Goal: Information Seeking & Learning: Check status

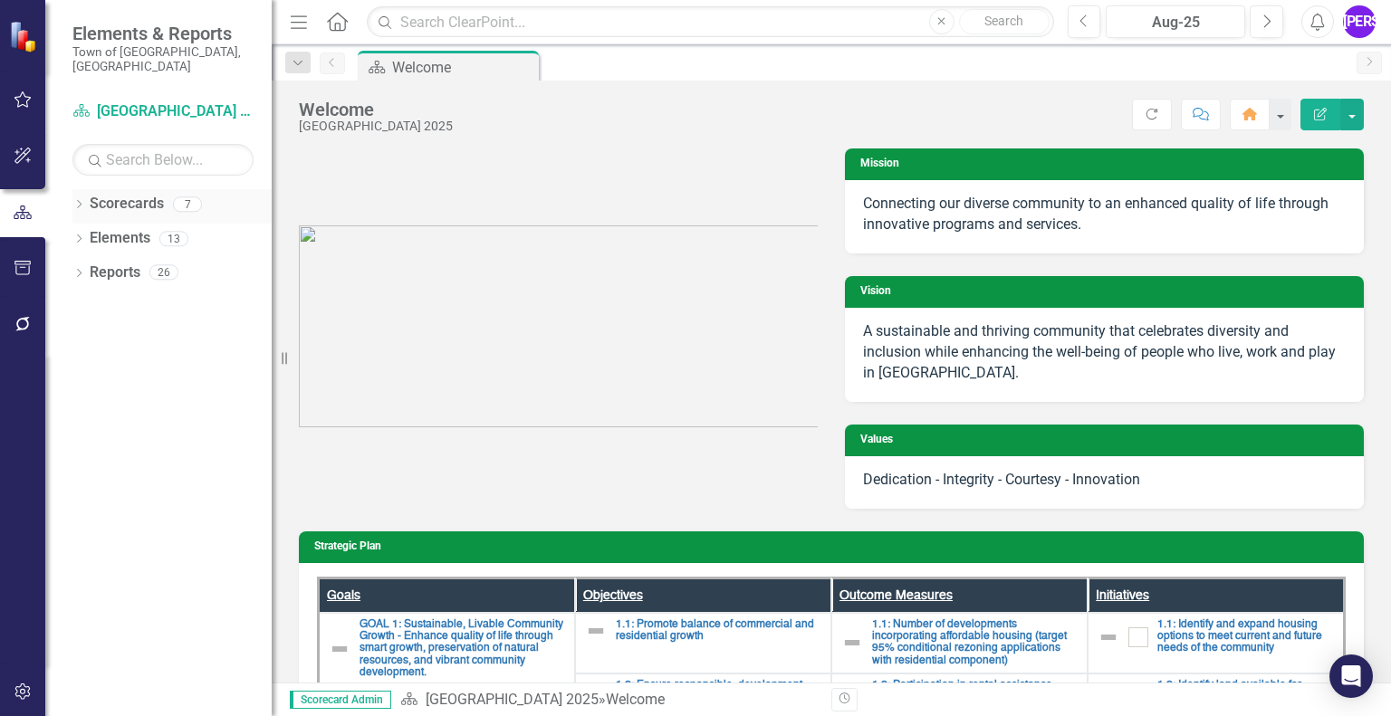
click at [134, 194] on link "Scorecards" at bounding box center [127, 204] width 74 height 21
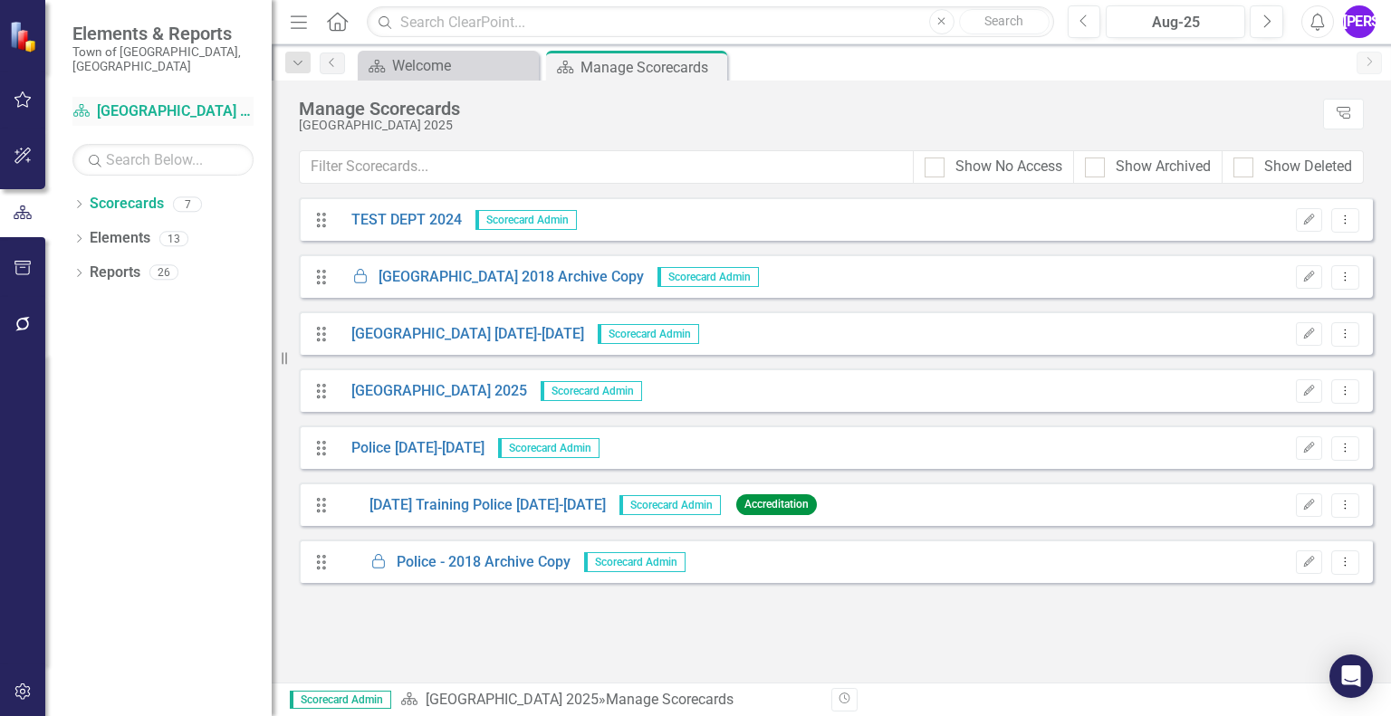
click at [139, 101] on link "Scorecard [GEOGRAPHIC_DATA] 2025" at bounding box center [162, 111] width 181 height 21
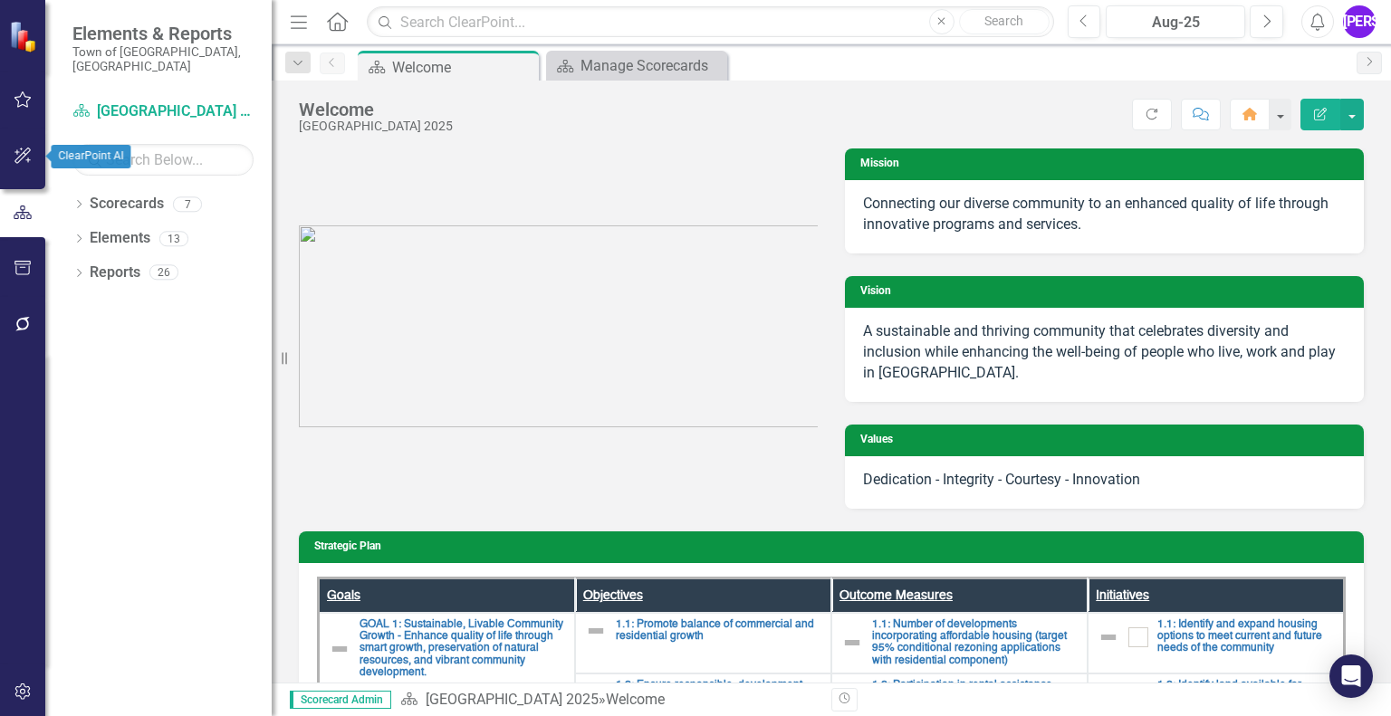
click at [21, 159] on icon "button" at bounding box center [23, 156] width 19 height 14
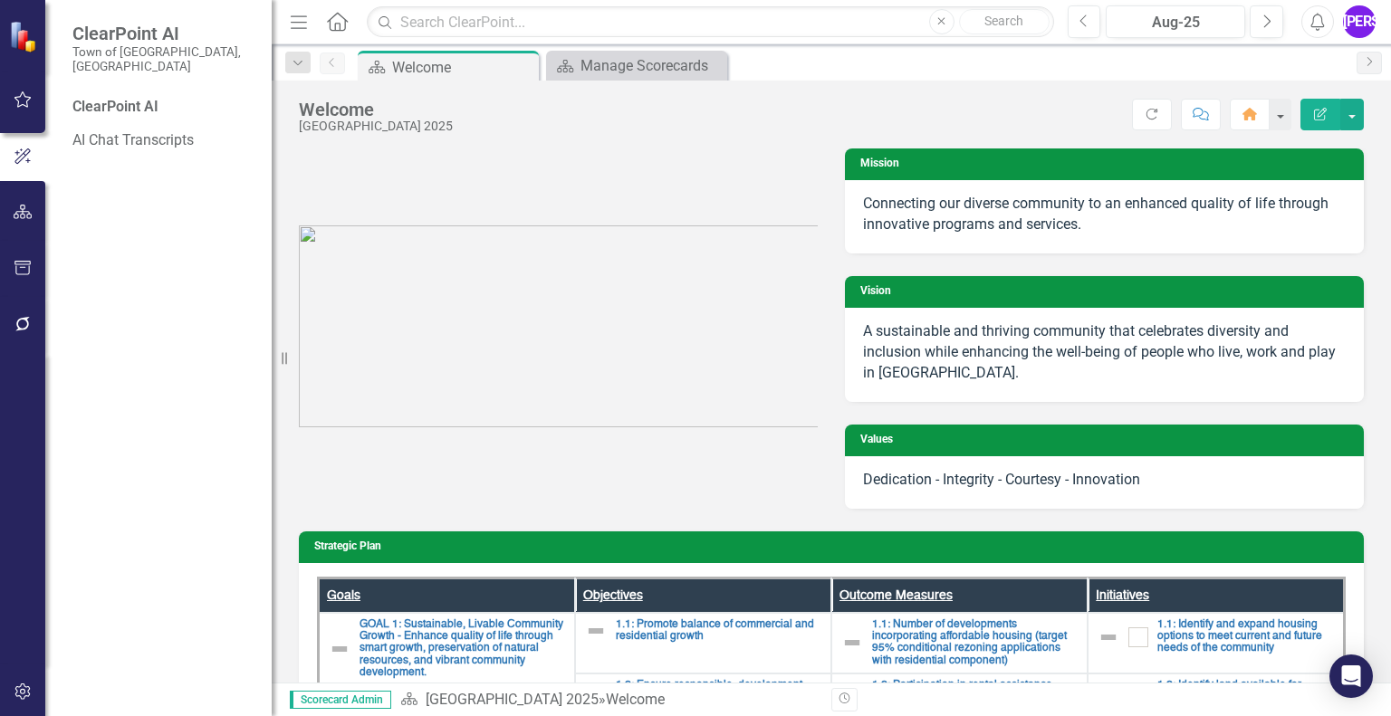
click at [139, 97] on div "ClearPoint AI" at bounding box center [162, 107] width 181 height 21
click at [119, 97] on div "ClearPoint AI" at bounding box center [162, 107] width 181 height 21
click at [641, 70] on div "Manage Scorecards" at bounding box center [641, 65] width 120 height 23
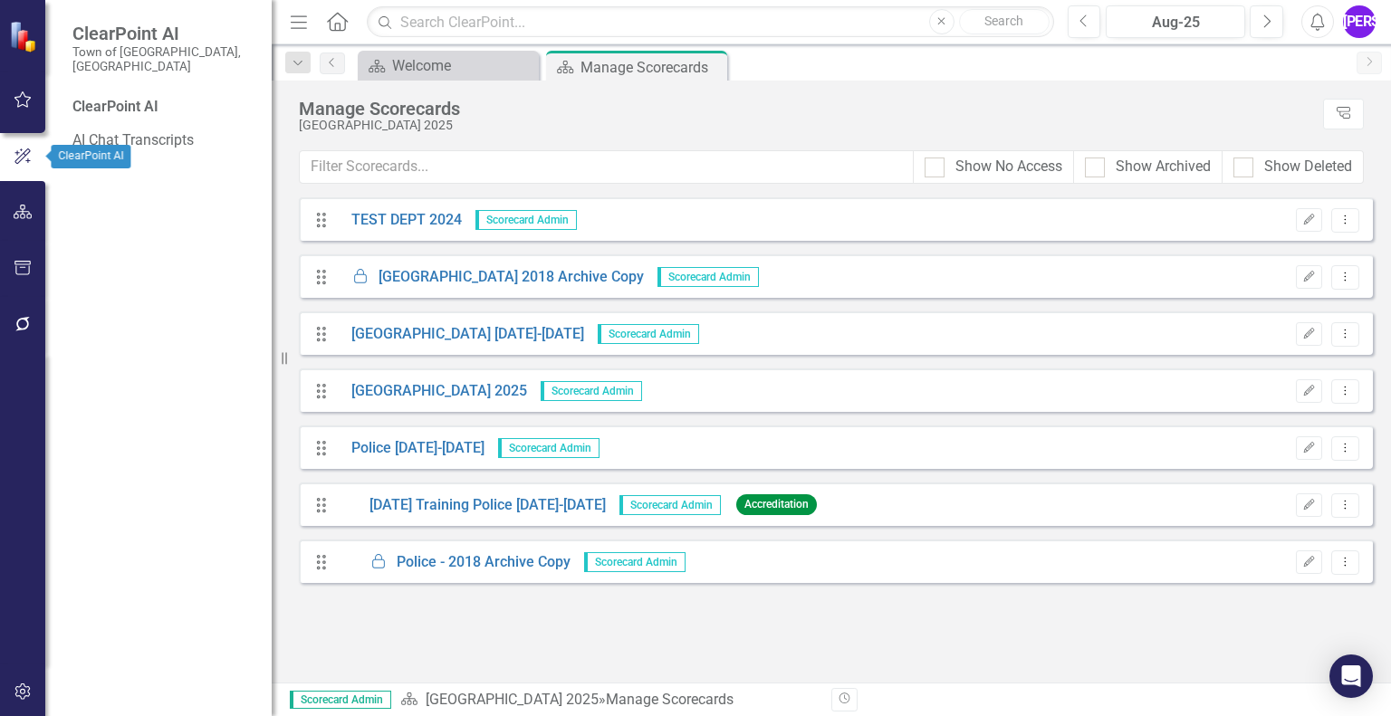
click at [18, 163] on icon "button" at bounding box center [22, 156] width 16 height 15
click at [391, 390] on link "[GEOGRAPHIC_DATA] 2025" at bounding box center [432, 391] width 189 height 21
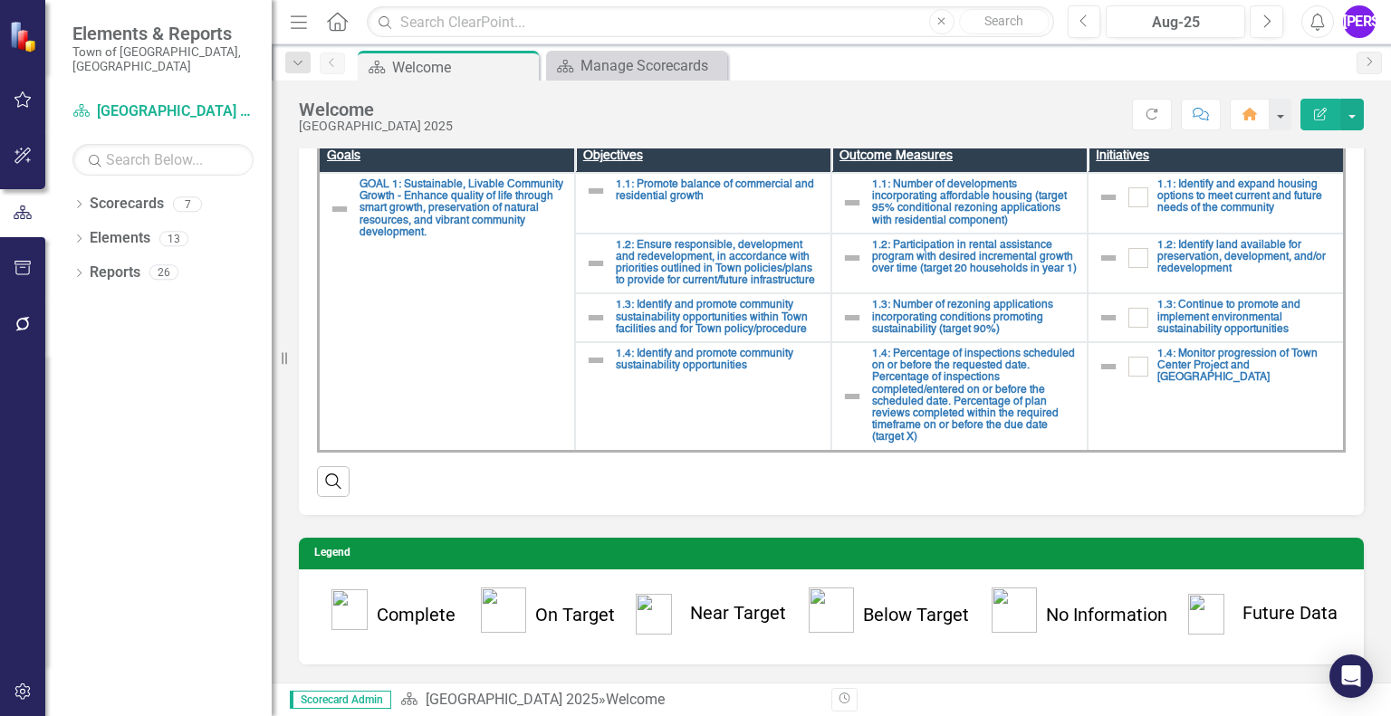
scroll to position [332, 0]
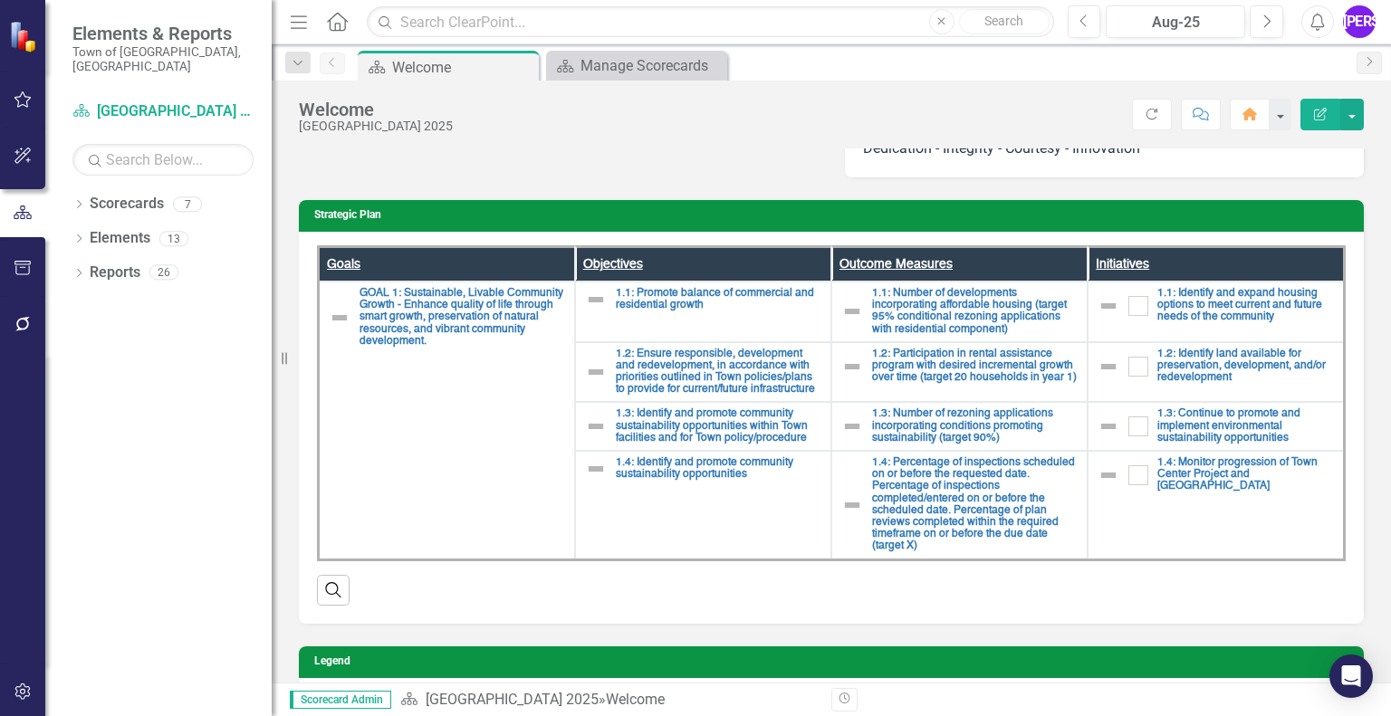
click at [349, 262] on th "Goals" at bounding box center [447, 263] width 256 height 35
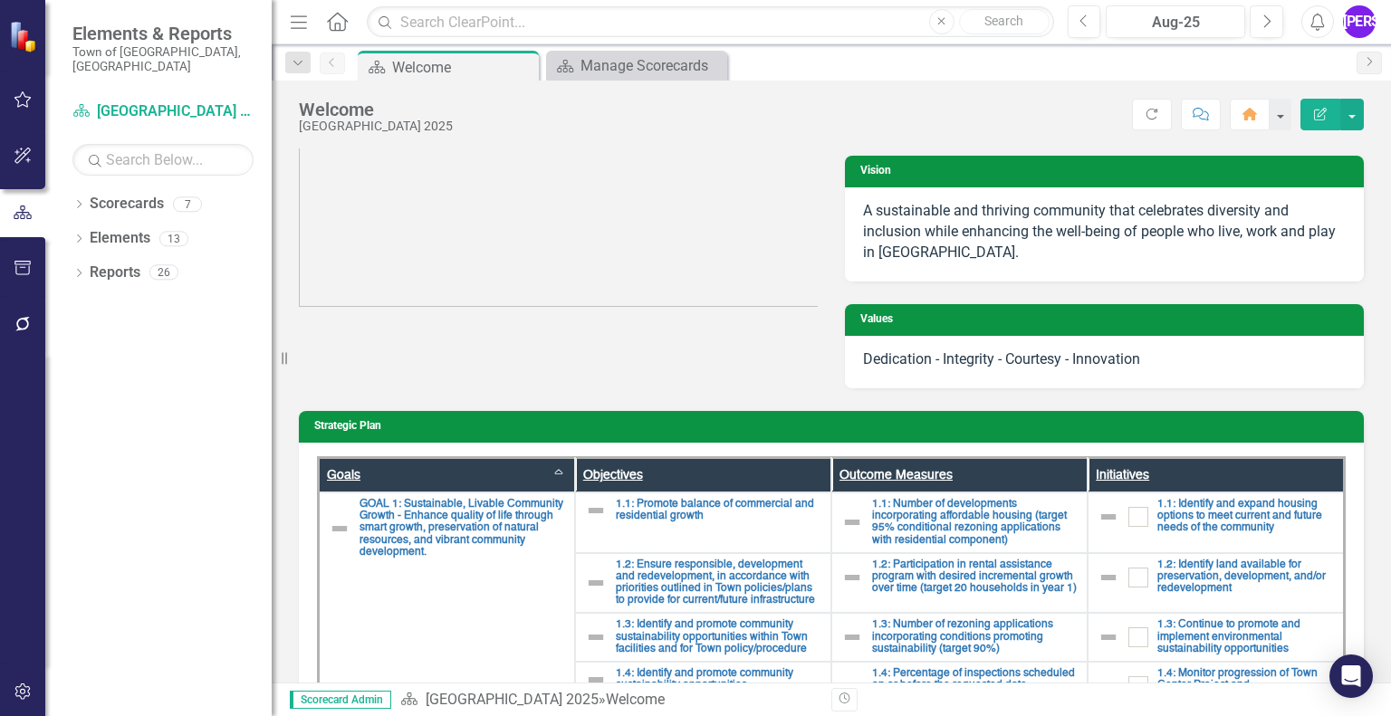
scroll to position [0, 0]
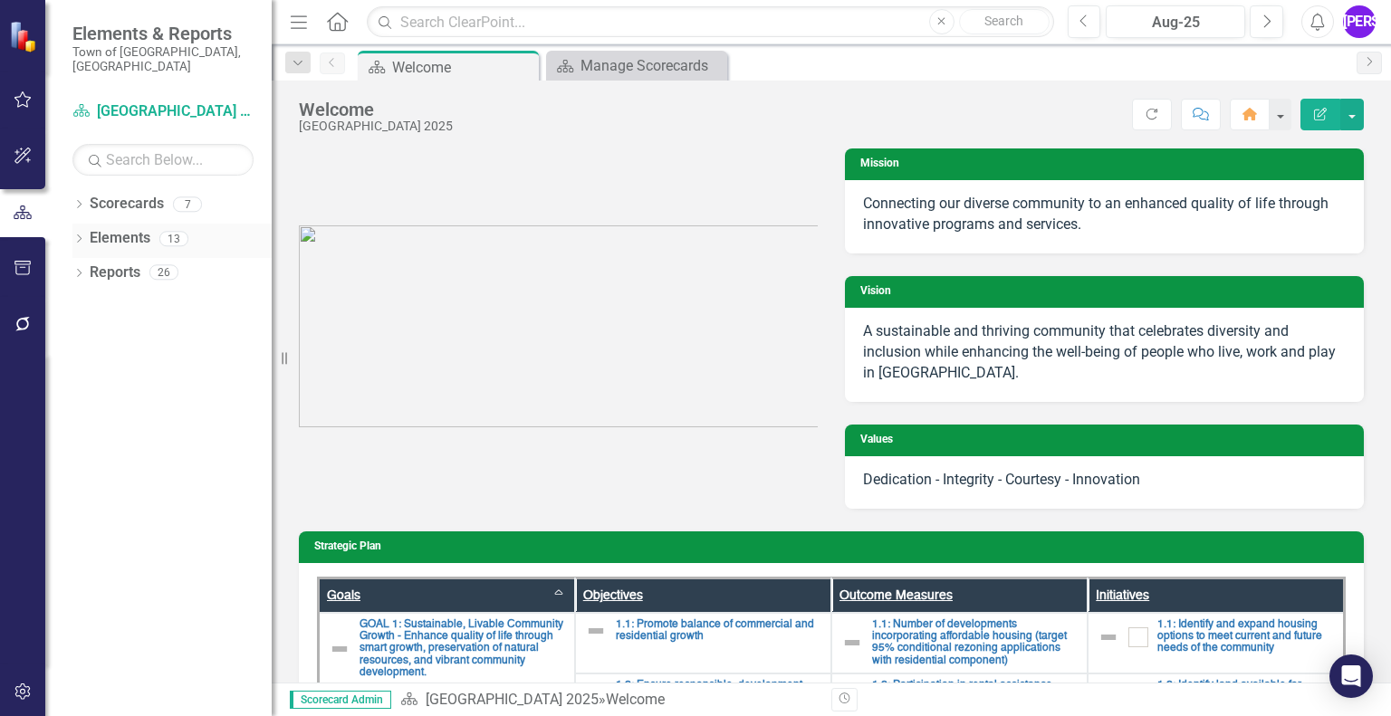
click at [80, 234] on div "Dropdown" at bounding box center [78, 241] width 13 height 15
click at [1359, 26] on div "[PERSON_NAME]" at bounding box center [1359, 21] width 33 height 33
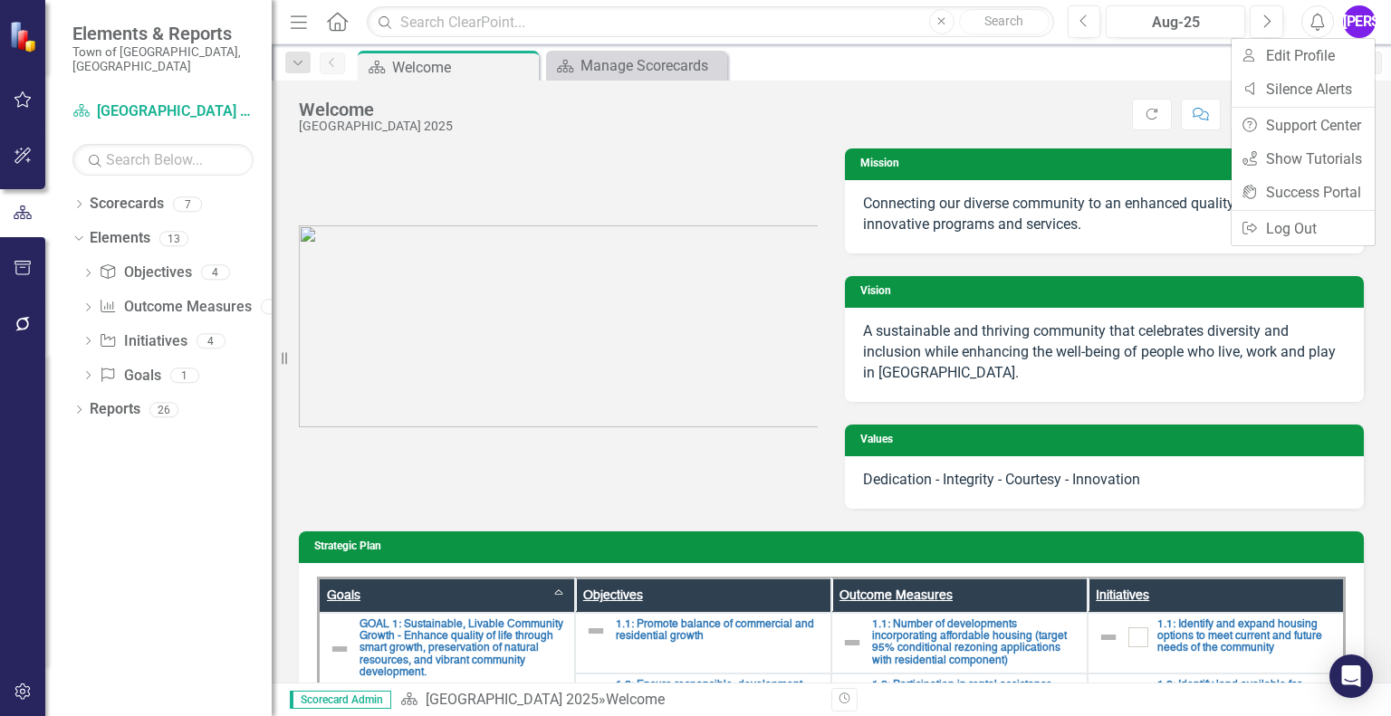
click at [1325, 26] on icon "Alerts" at bounding box center [1317, 22] width 19 height 18
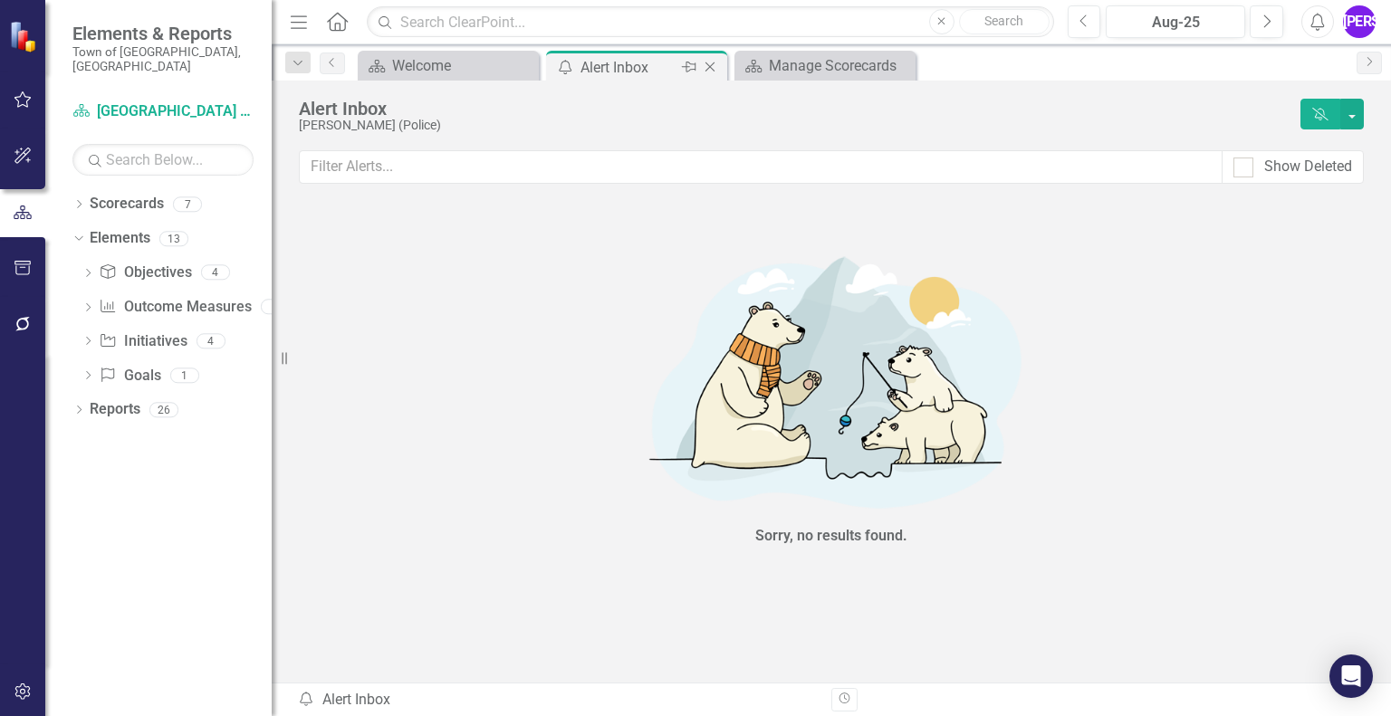
click at [711, 64] on icon "Close" at bounding box center [710, 67] width 18 height 14
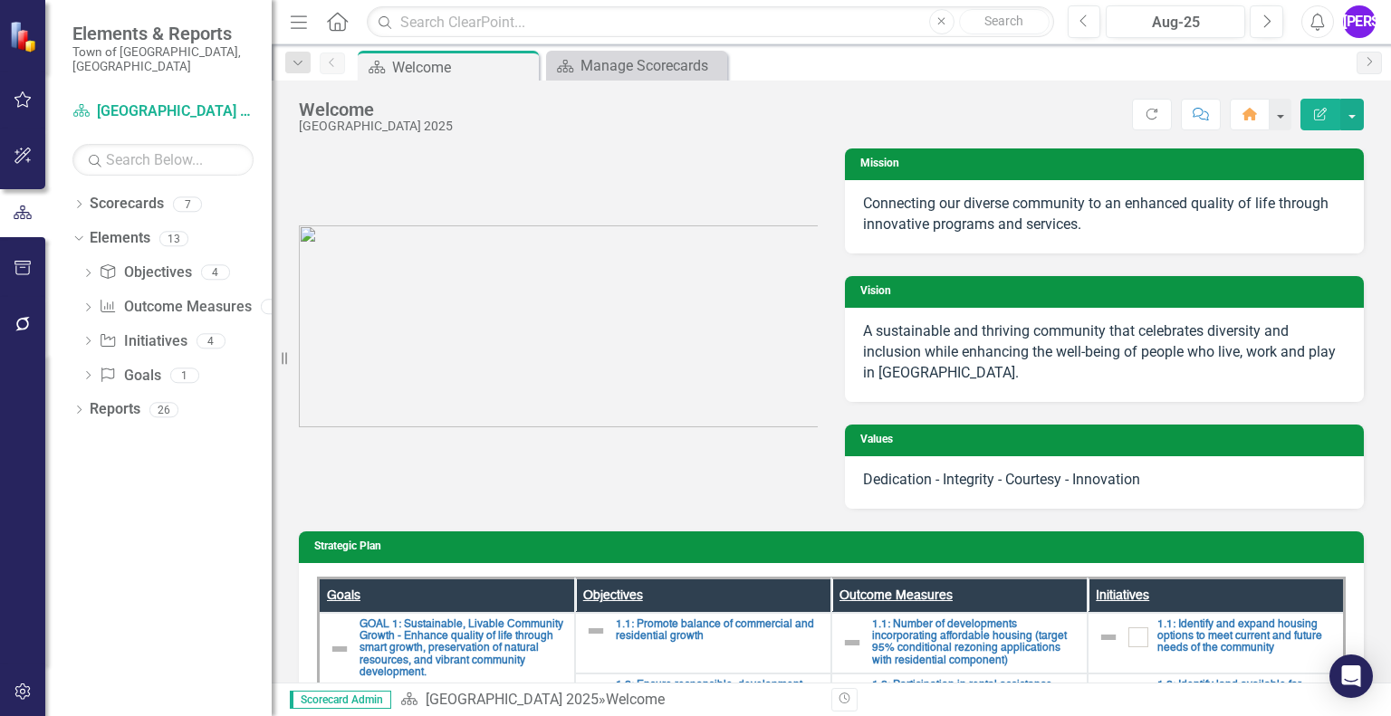
click at [1358, 22] on div "[PERSON_NAME]" at bounding box center [1359, 21] width 33 height 33
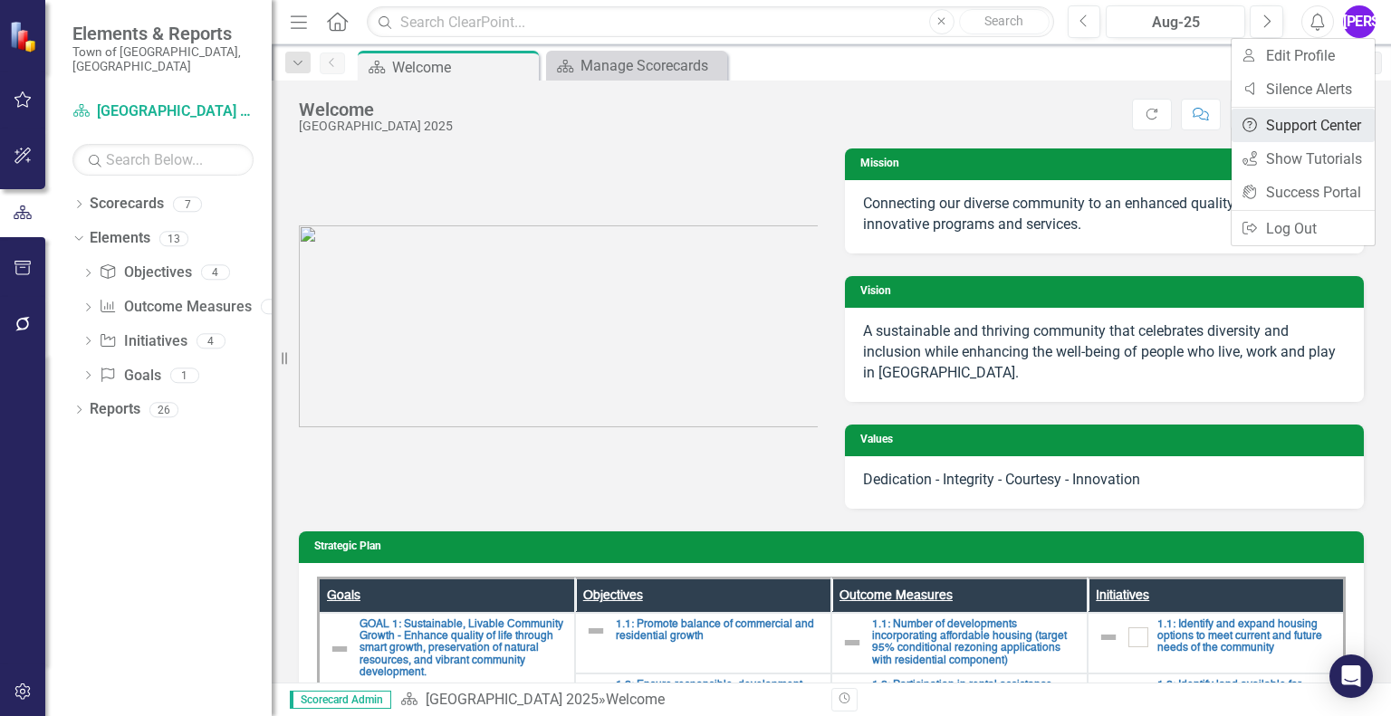
click at [1337, 124] on link "Help Support Center" at bounding box center [1303, 126] width 143 height 34
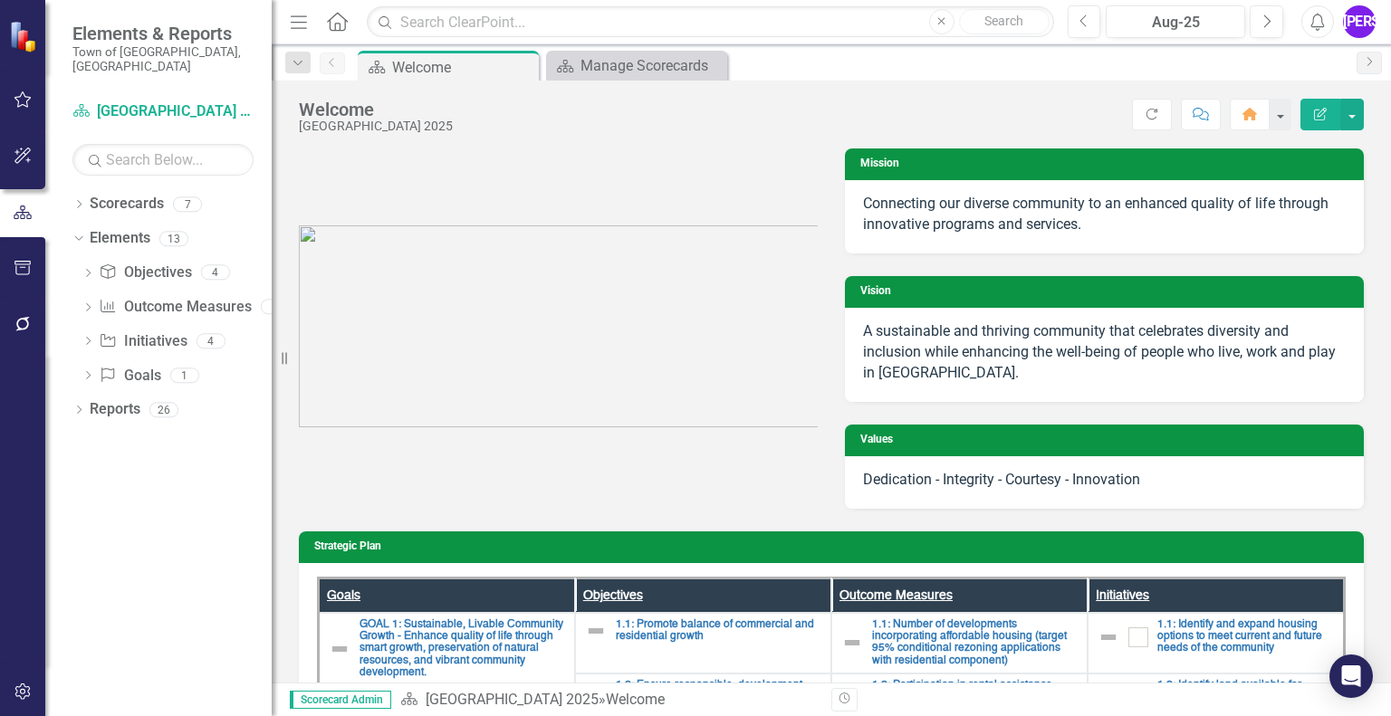
click at [1355, 28] on div "[PERSON_NAME]" at bounding box center [1359, 21] width 33 height 33
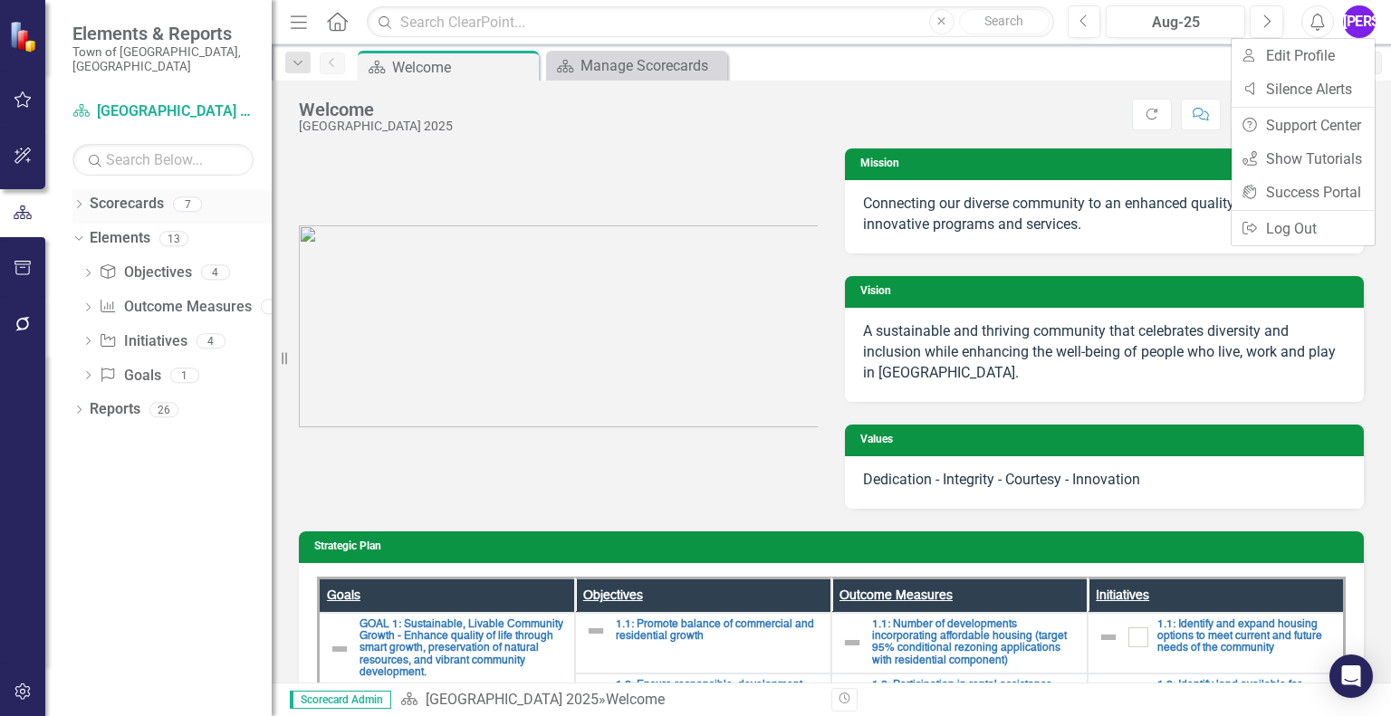
click at [143, 194] on link "Scorecards" at bounding box center [127, 204] width 74 height 21
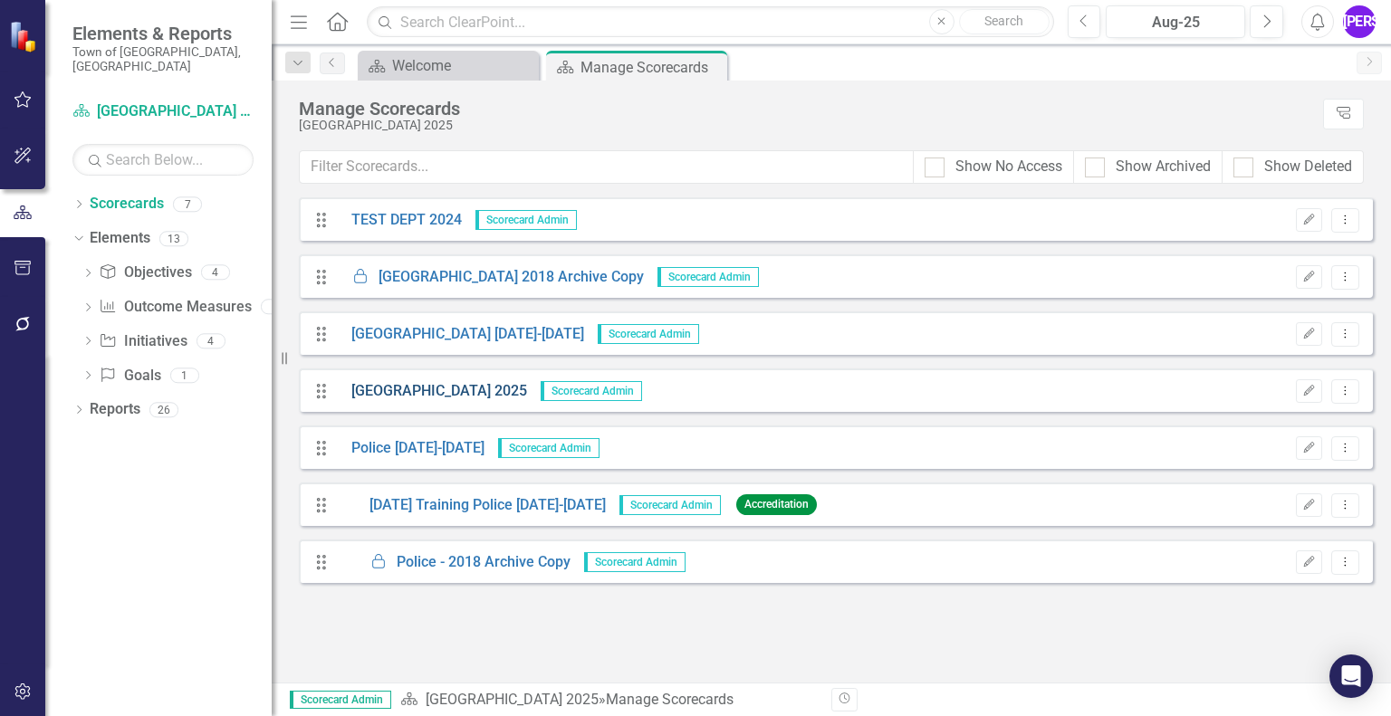
click at [412, 388] on link "[GEOGRAPHIC_DATA] 2025" at bounding box center [432, 391] width 189 height 21
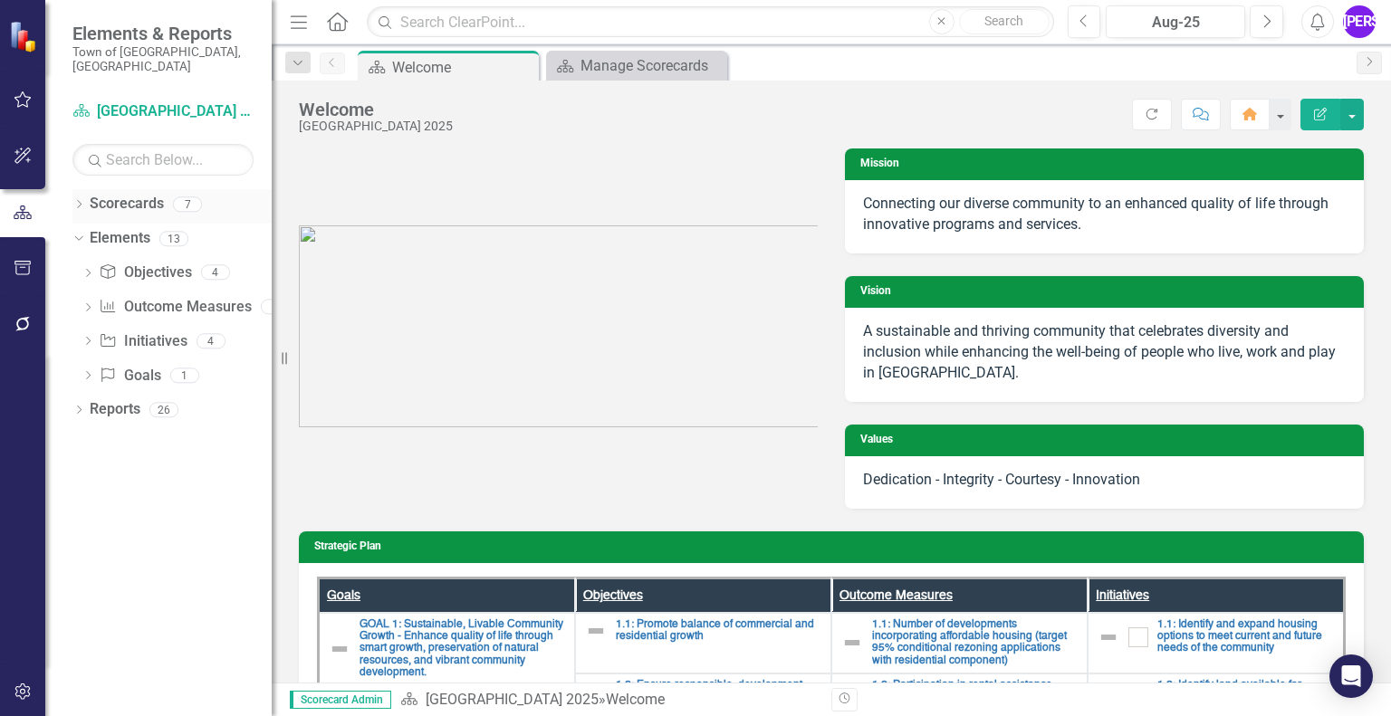
click at [80, 201] on icon "Dropdown" at bounding box center [78, 206] width 13 height 10
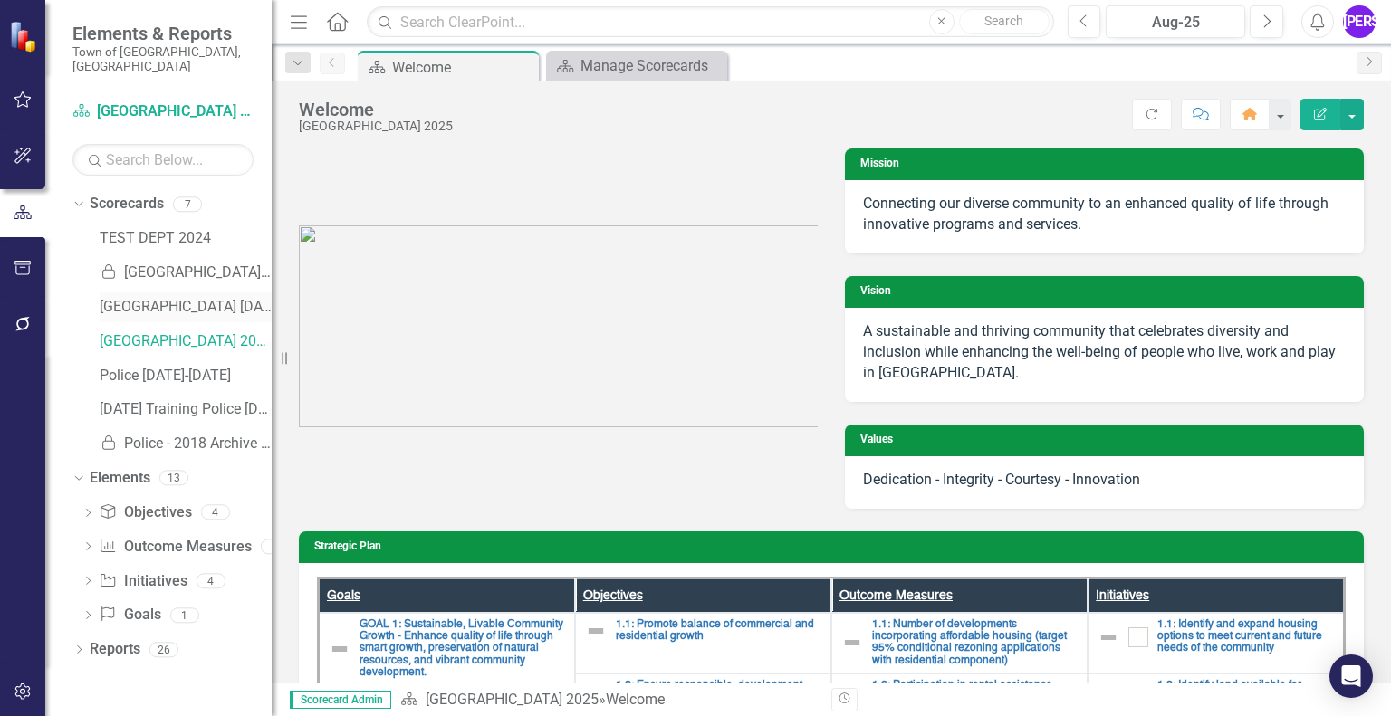
click at [163, 297] on link "[GEOGRAPHIC_DATA] [DATE]-[DATE]" at bounding box center [186, 307] width 172 height 21
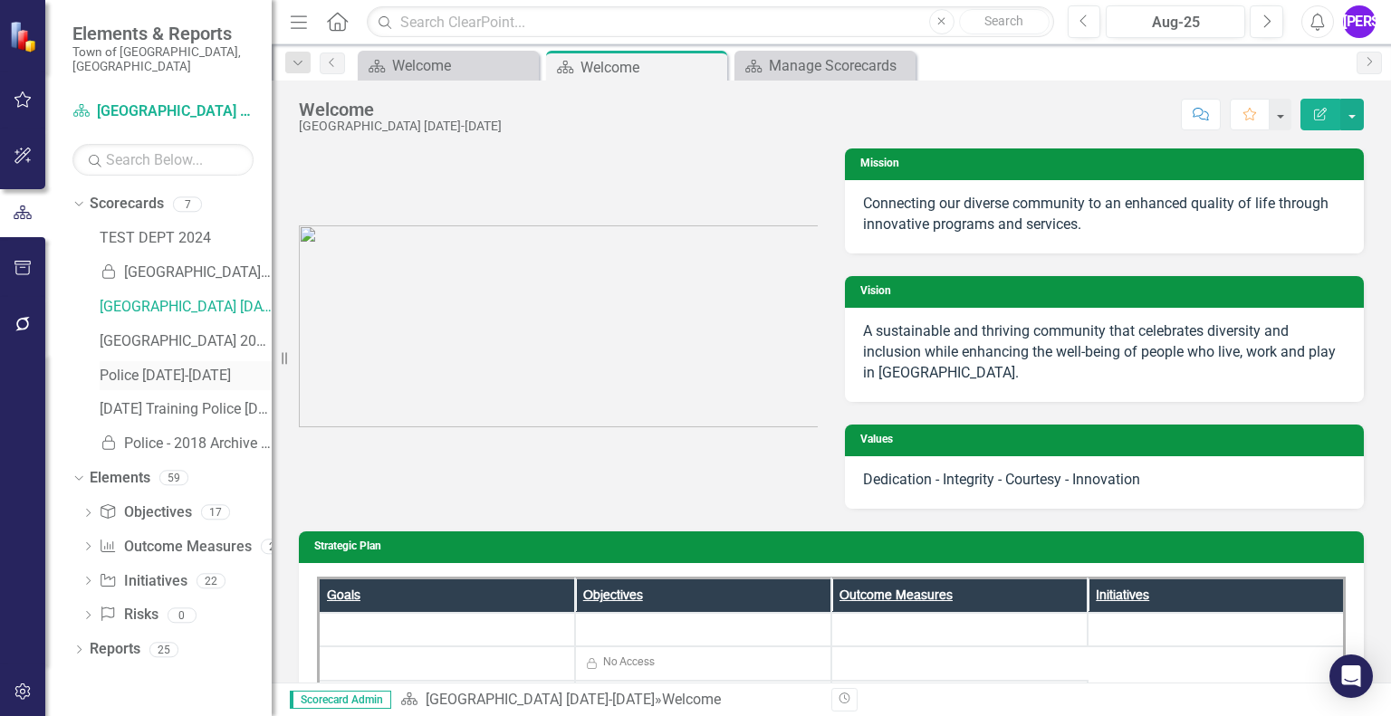
click at [148, 366] on link "Police [DATE]-[DATE]" at bounding box center [186, 376] width 172 height 21
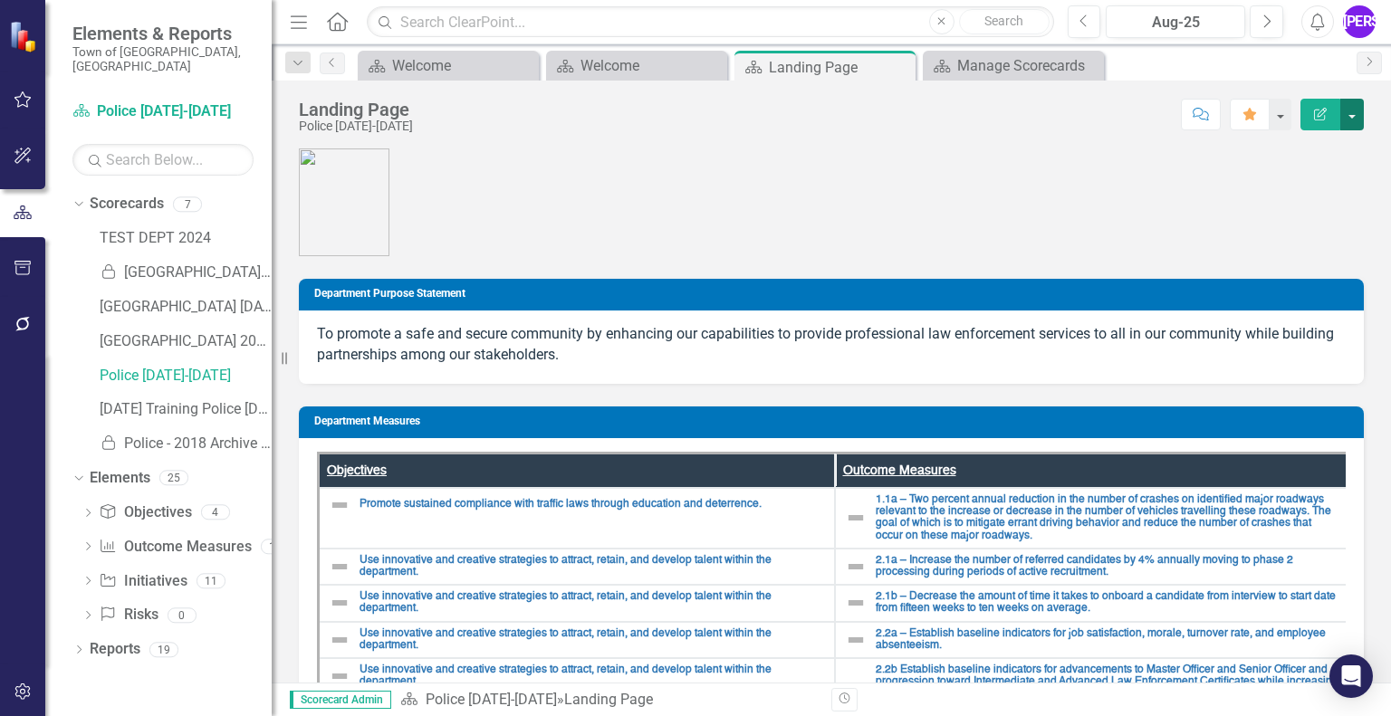
click at [1350, 114] on button "button" at bounding box center [1353, 115] width 24 height 32
click at [947, 474] on th "Outcome Measures" at bounding box center [1093, 471] width 516 height 35
click at [1354, 121] on button "button" at bounding box center [1353, 115] width 24 height 32
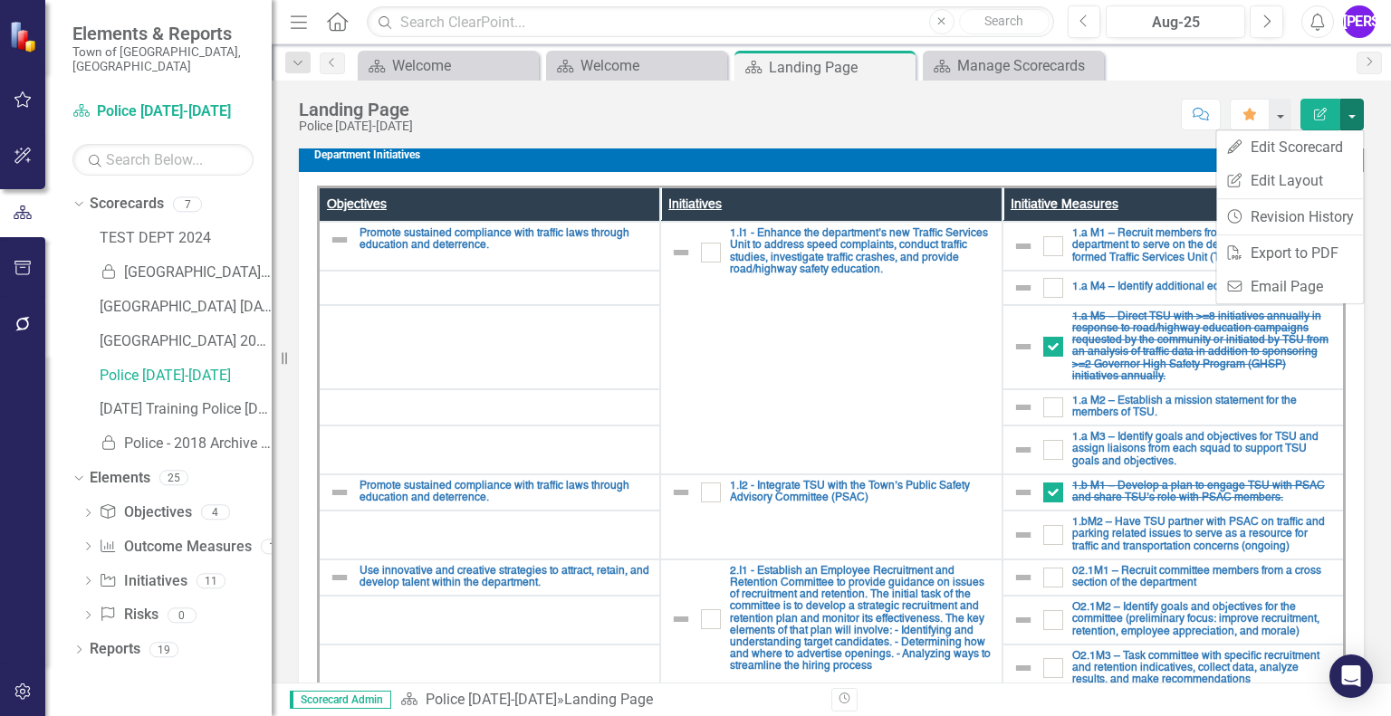
scroll to position [988, 0]
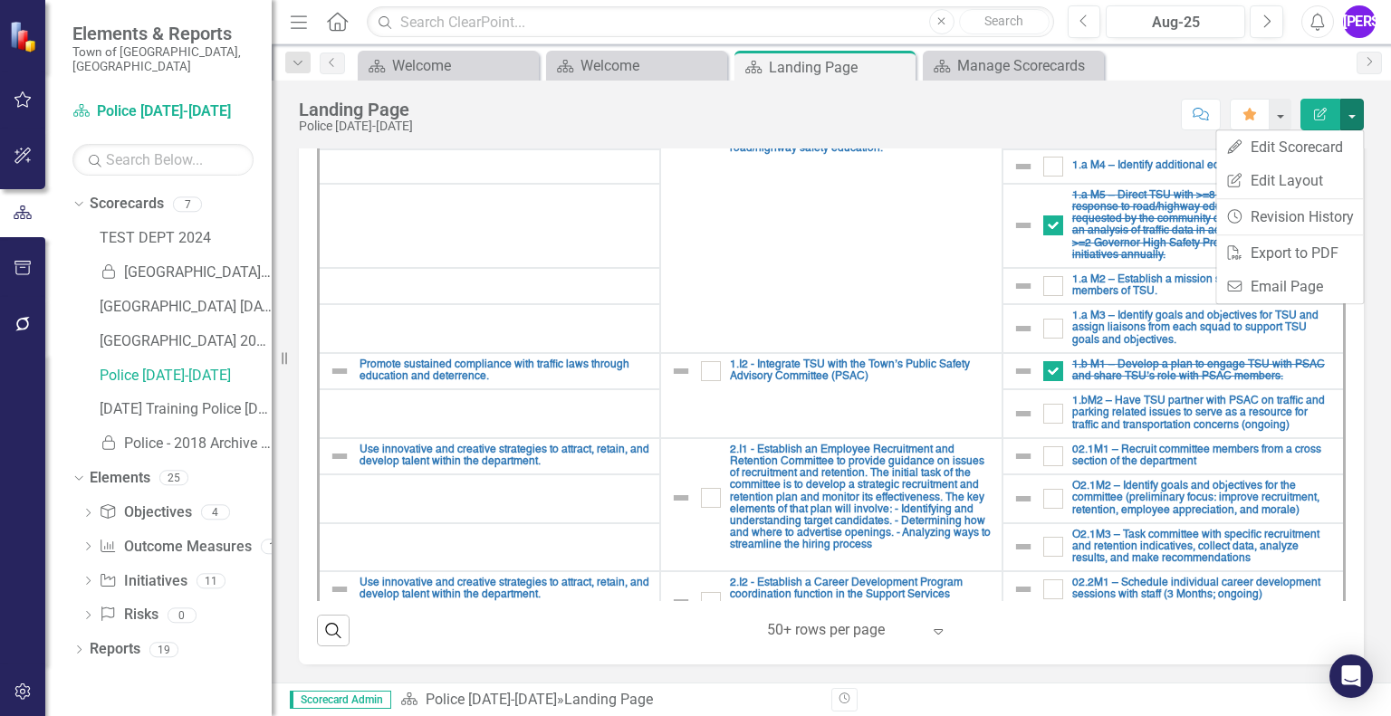
click at [931, 634] on icon "Expand" at bounding box center [938, 631] width 18 height 14
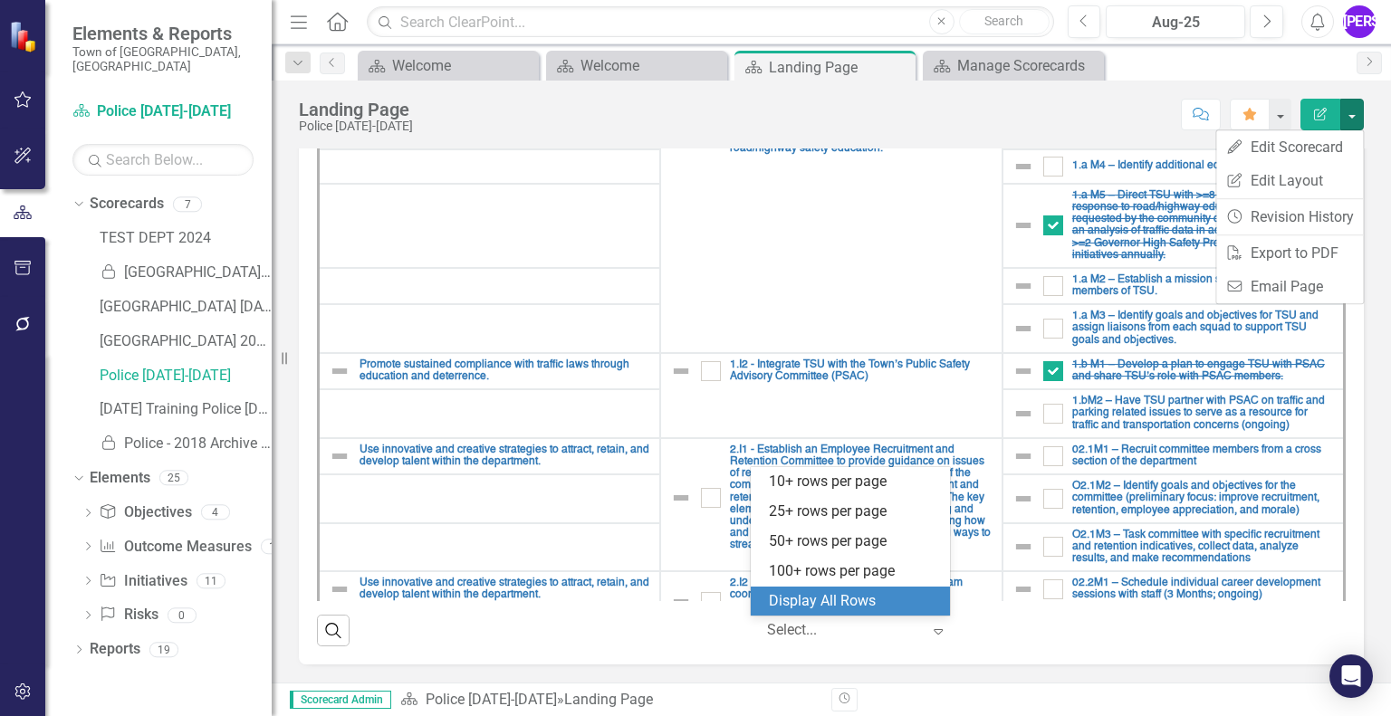
click at [872, 589] on div "Display All Rows" at bounding box center [850, 602] width 199 height 30
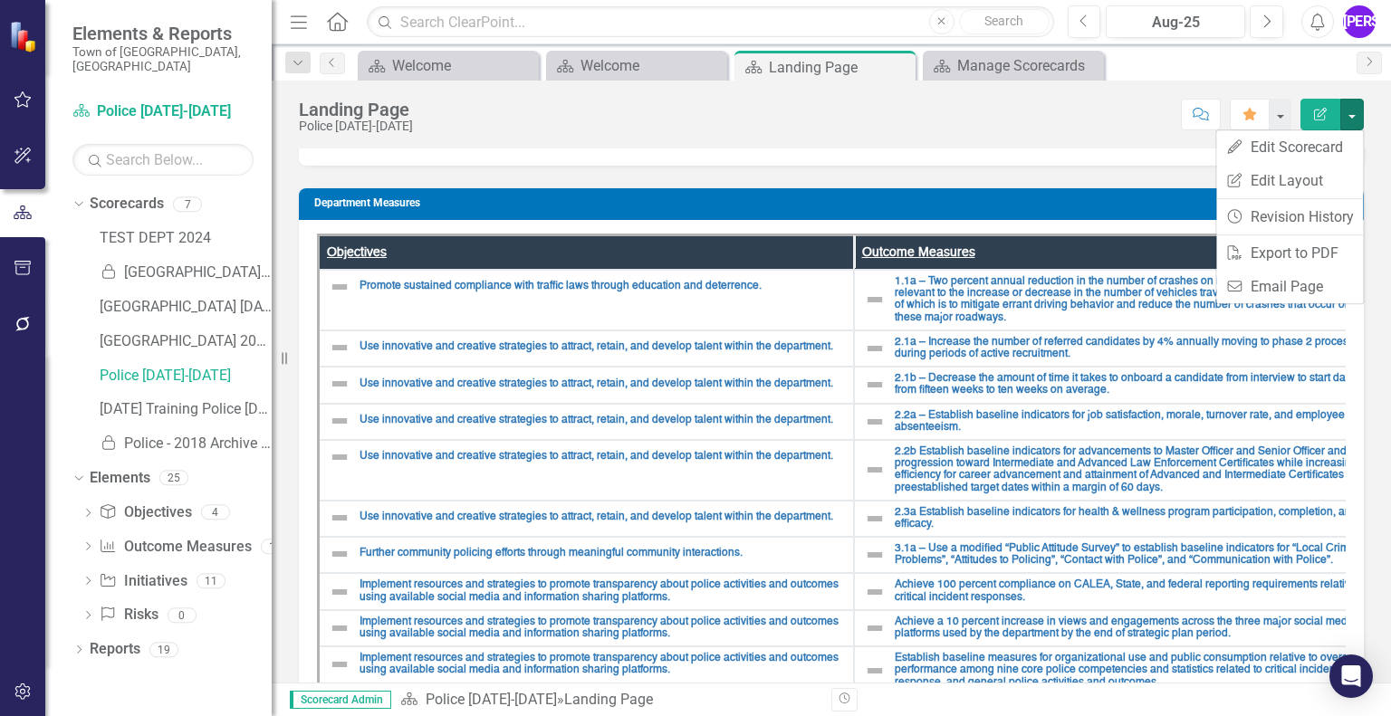
scroll to position [0, 0]
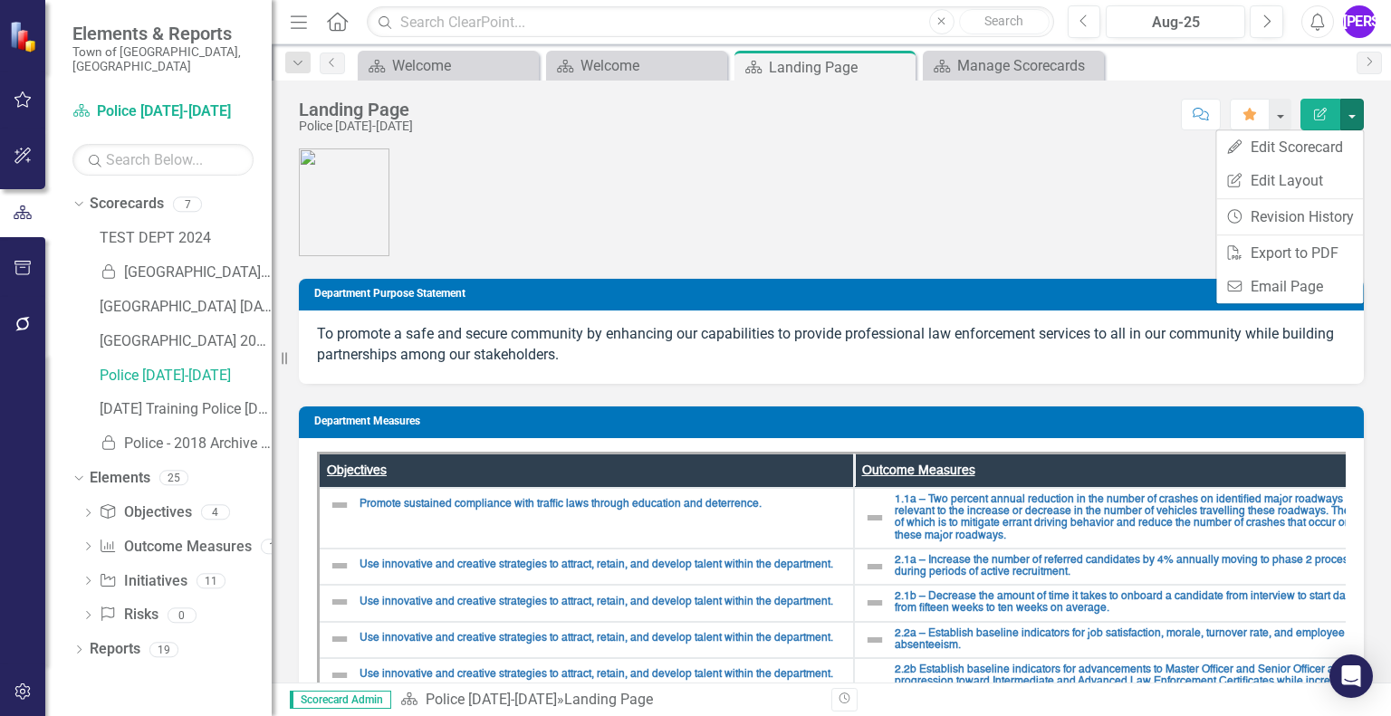
click at [351, 423] on h3 "Department Measures" at bounding box center [834, 422] width 1041 height 12
click at [359, 467] on th "Objectives" at bounding box center [586, 471] width 535 height 35
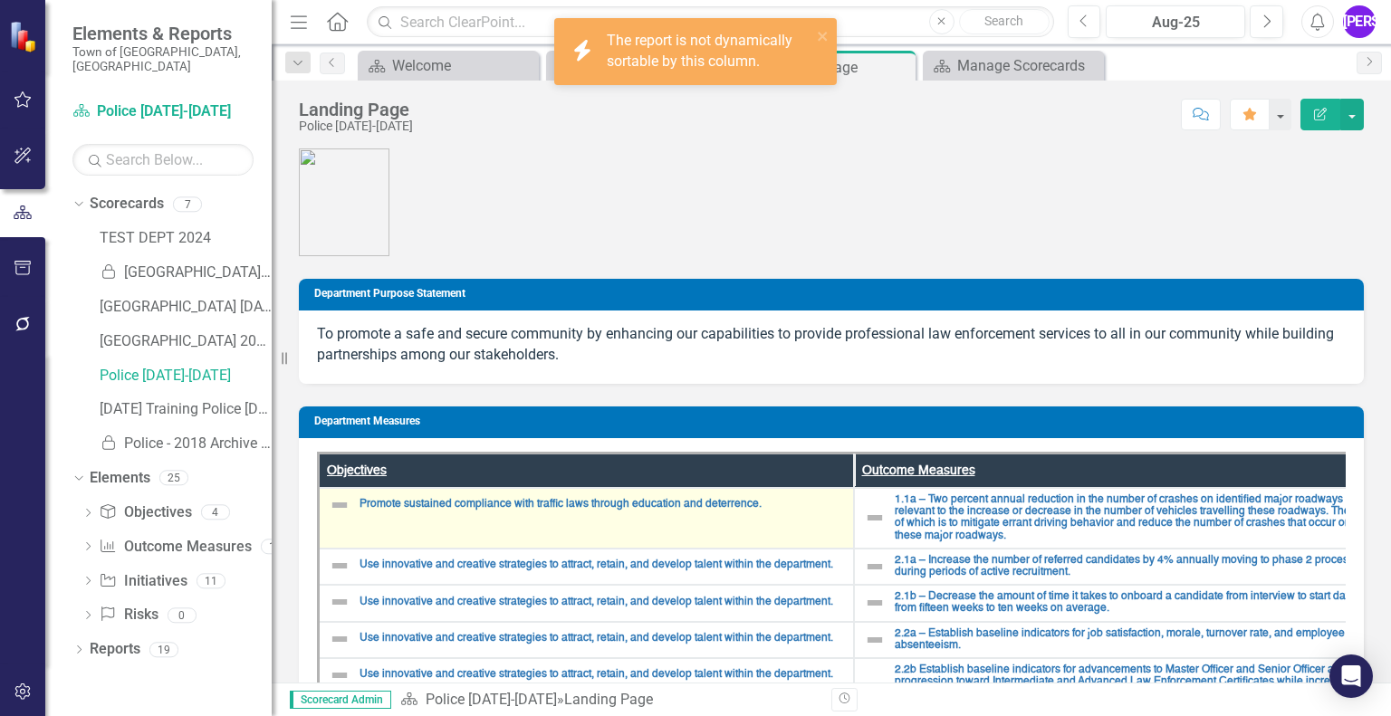
click at [337, 505] on img at bounding box center [340, 506] width 22 height 22
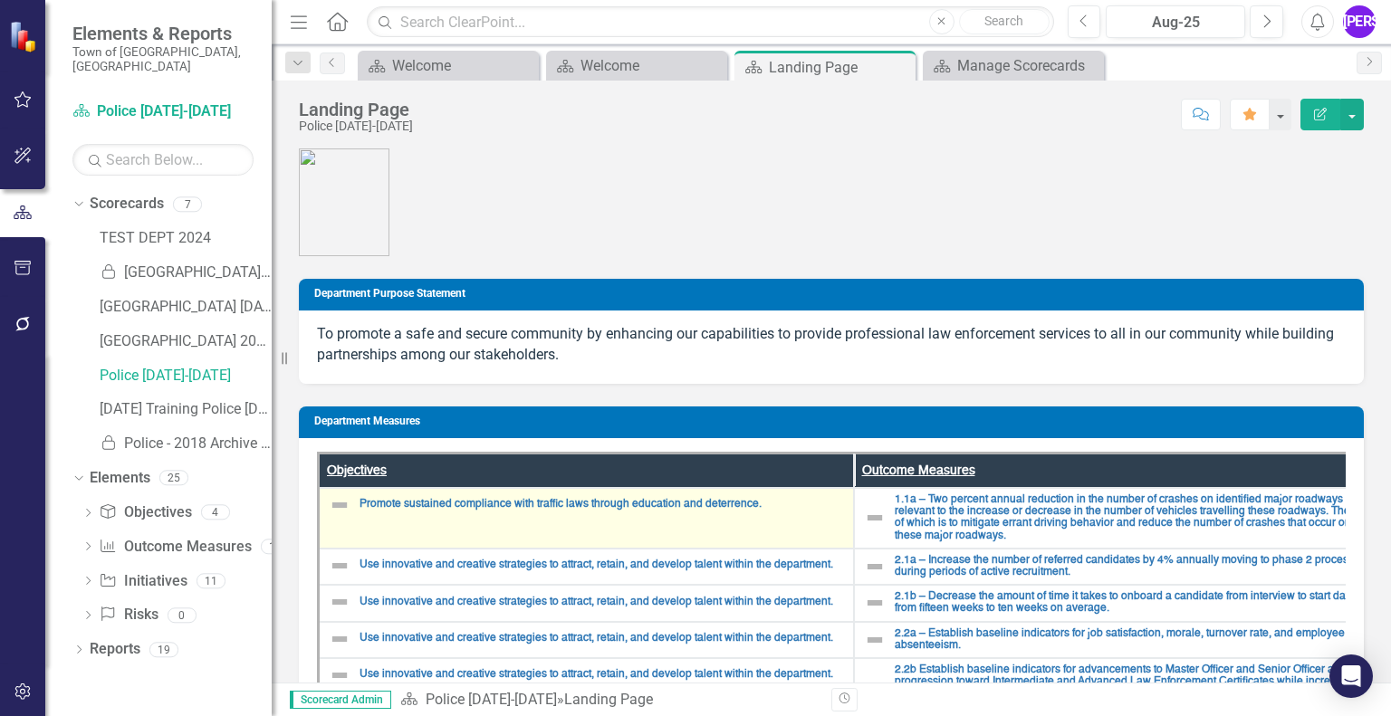
click at [337, 505] on img at bounding box center [340, 506] width 22 height 22
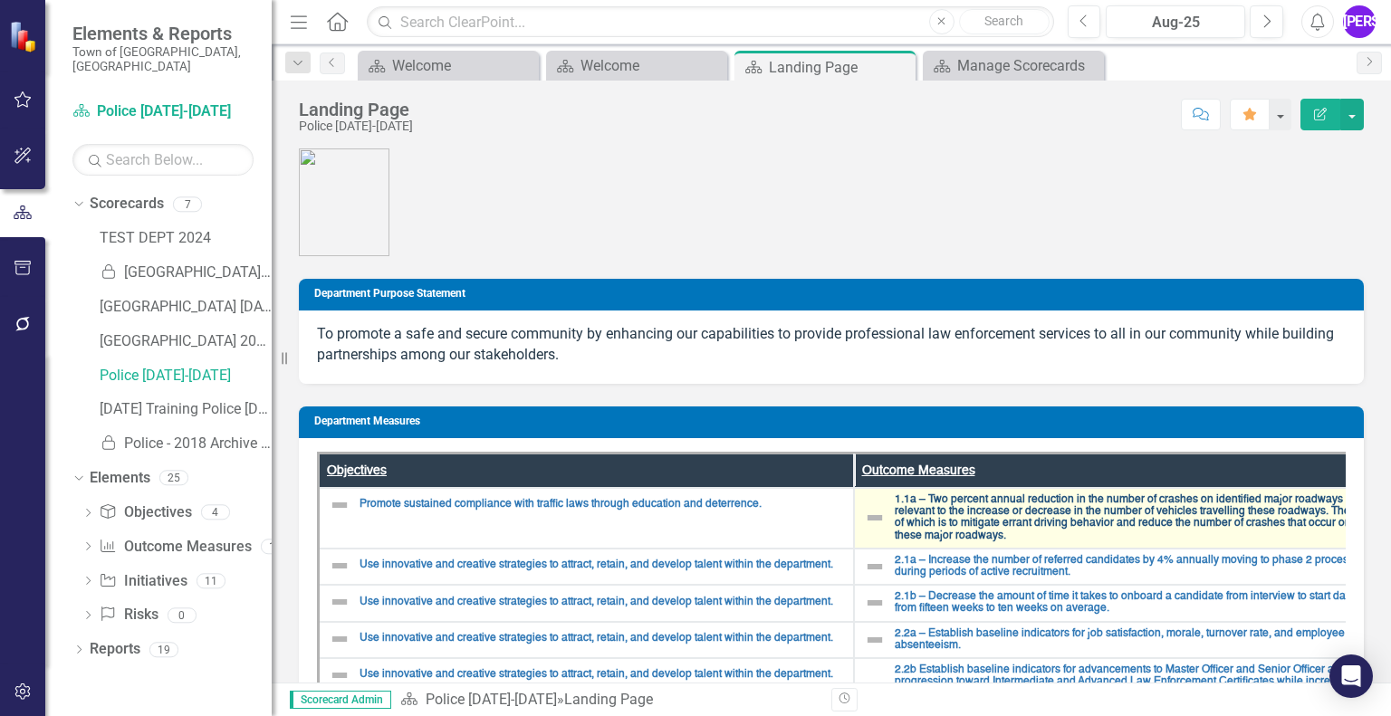
click at [949, 507] on link "1.1a – Two percent annual reduction in the number of crashes on identified majo…" at bounding box center [1137, 519] width 485 height 48
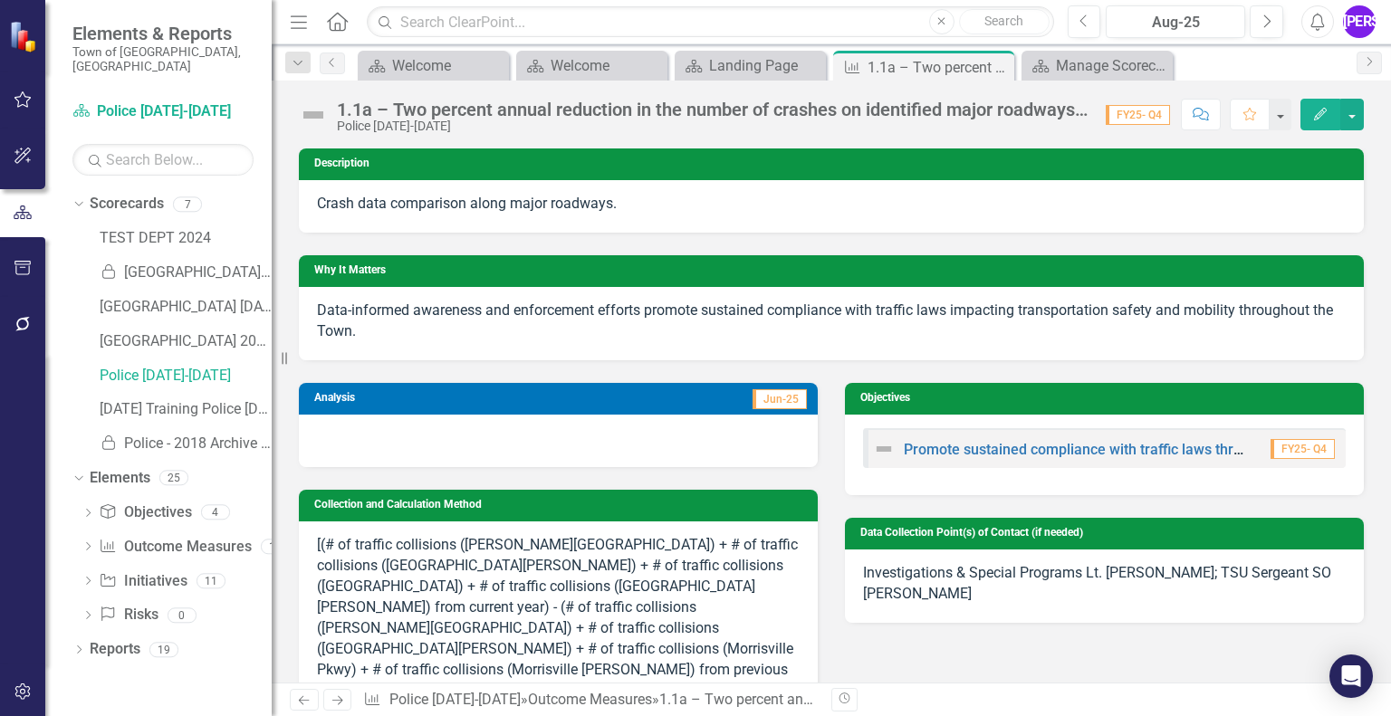
click at [573, 402] on td "Jun-25" at bounding box center [666, 400] width 286 height 25
click at [765, 399] on span "Jun-25" at bounding box center [780, 400] width 54 height 20
click at [1351, 120] on button "button" at bounding box center [1353, 115] width 24 height 32
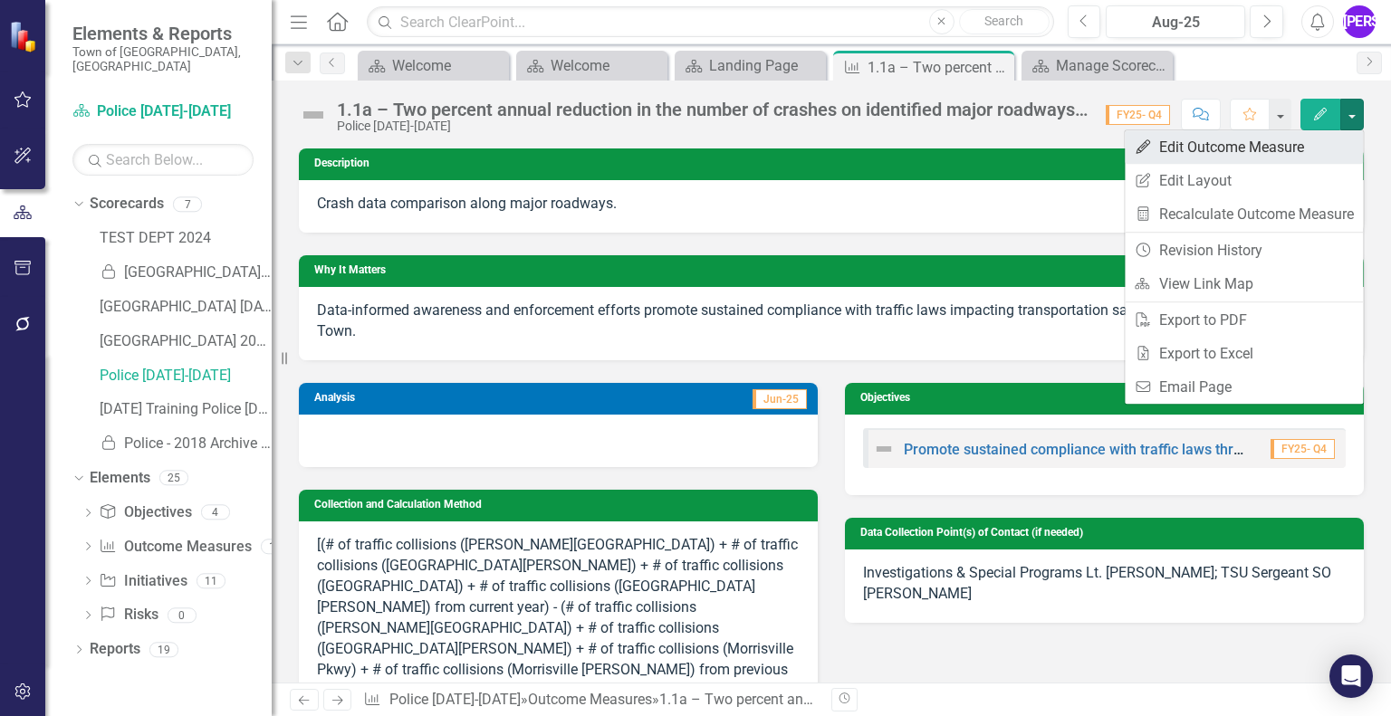
click at [1236, 158] on link "Edit Edit Outcome Measure" at bounding box center [1244, 147] width 238 height 34
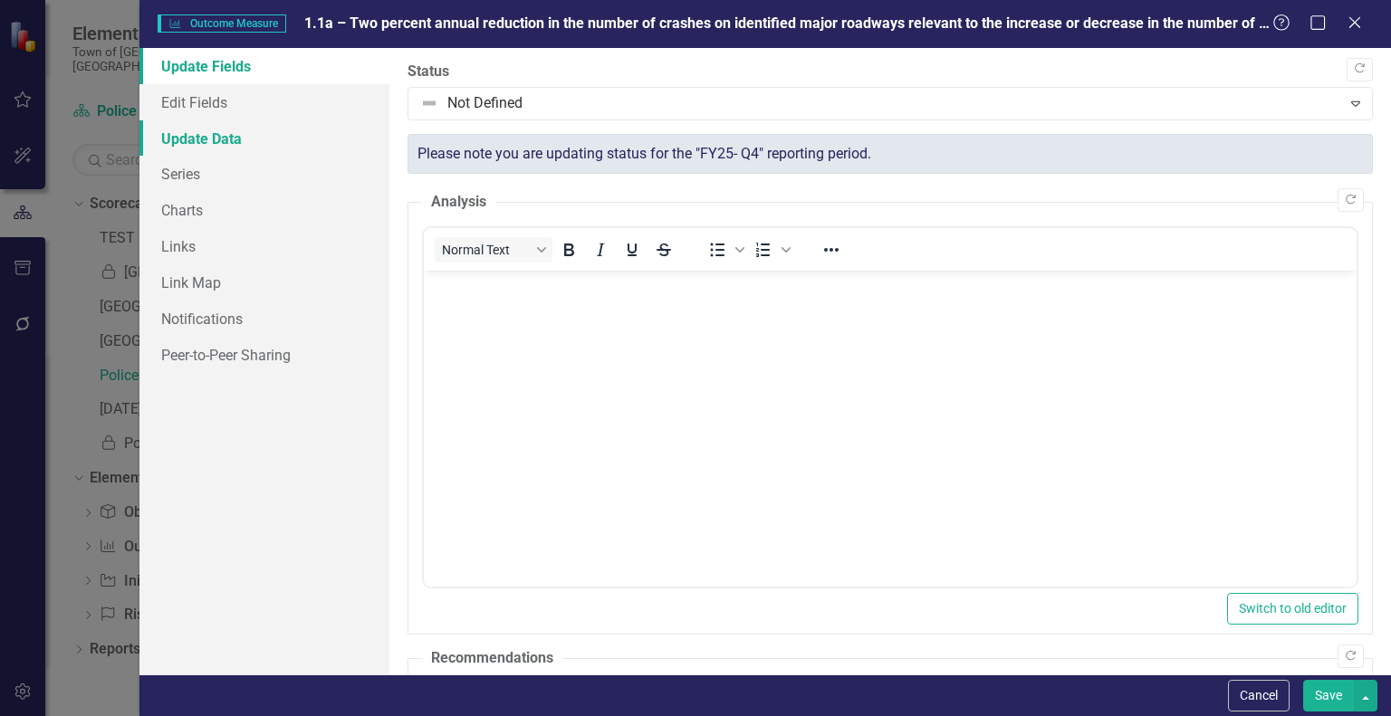
click at [201, 140] on link "Update Data" at bounding box center [264, 138] width 250 height 36
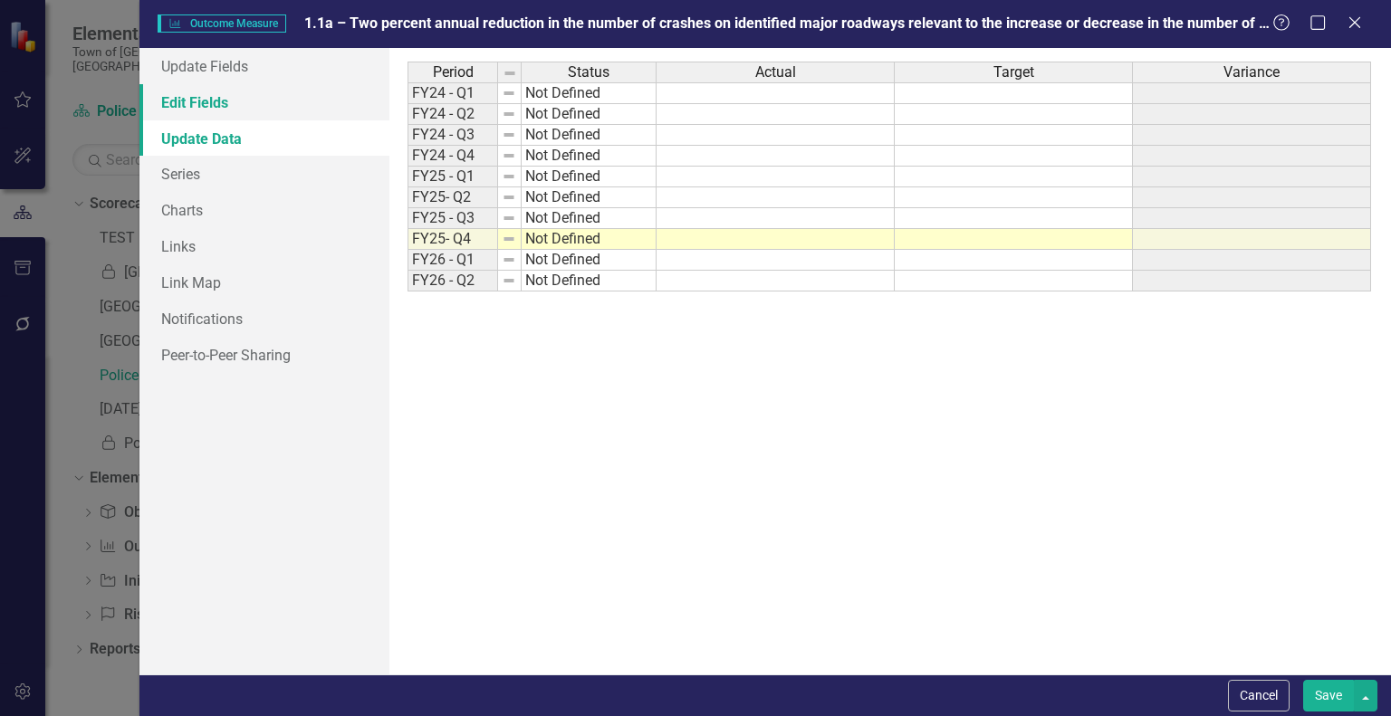
click at [197, 111] on link "Edit Fields" at bounding box center [264, 102] width 250 height 36
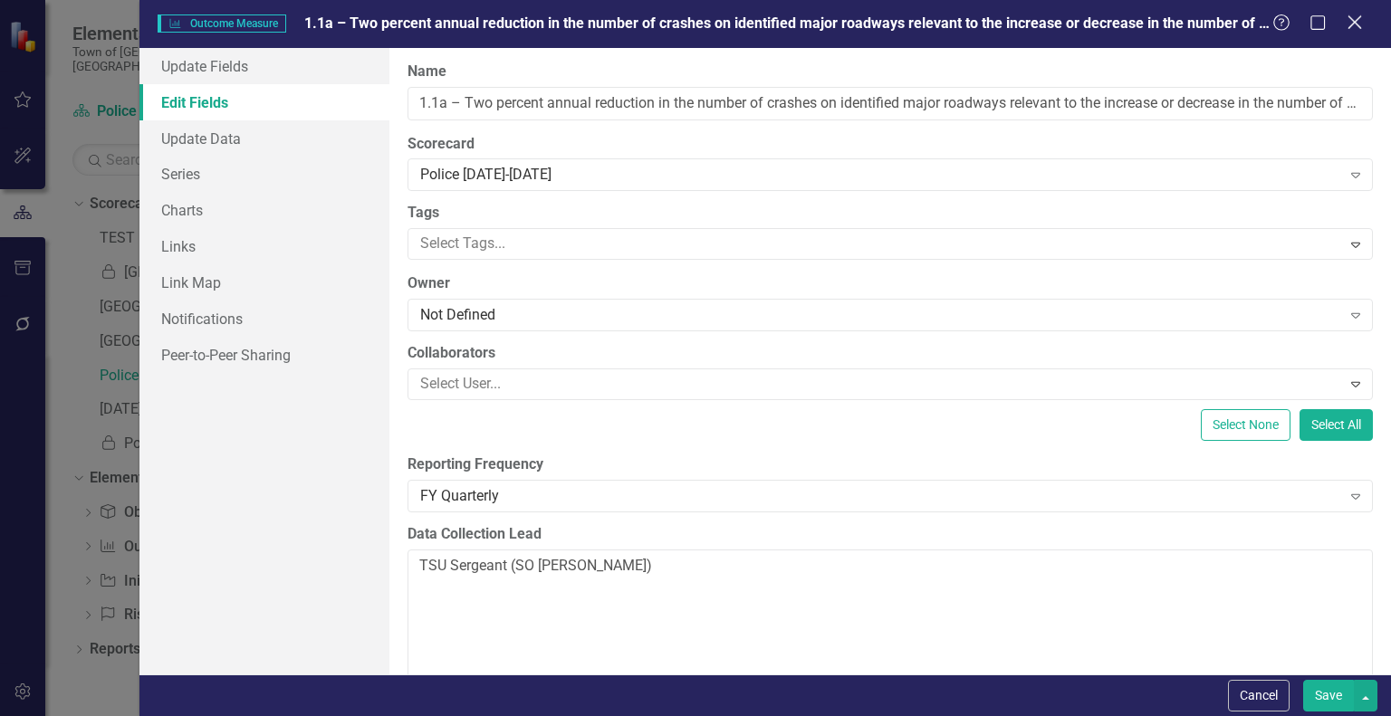
click at [1357, 24] on icon "Close" at bounding box center [1354, 22] width 23 height 17
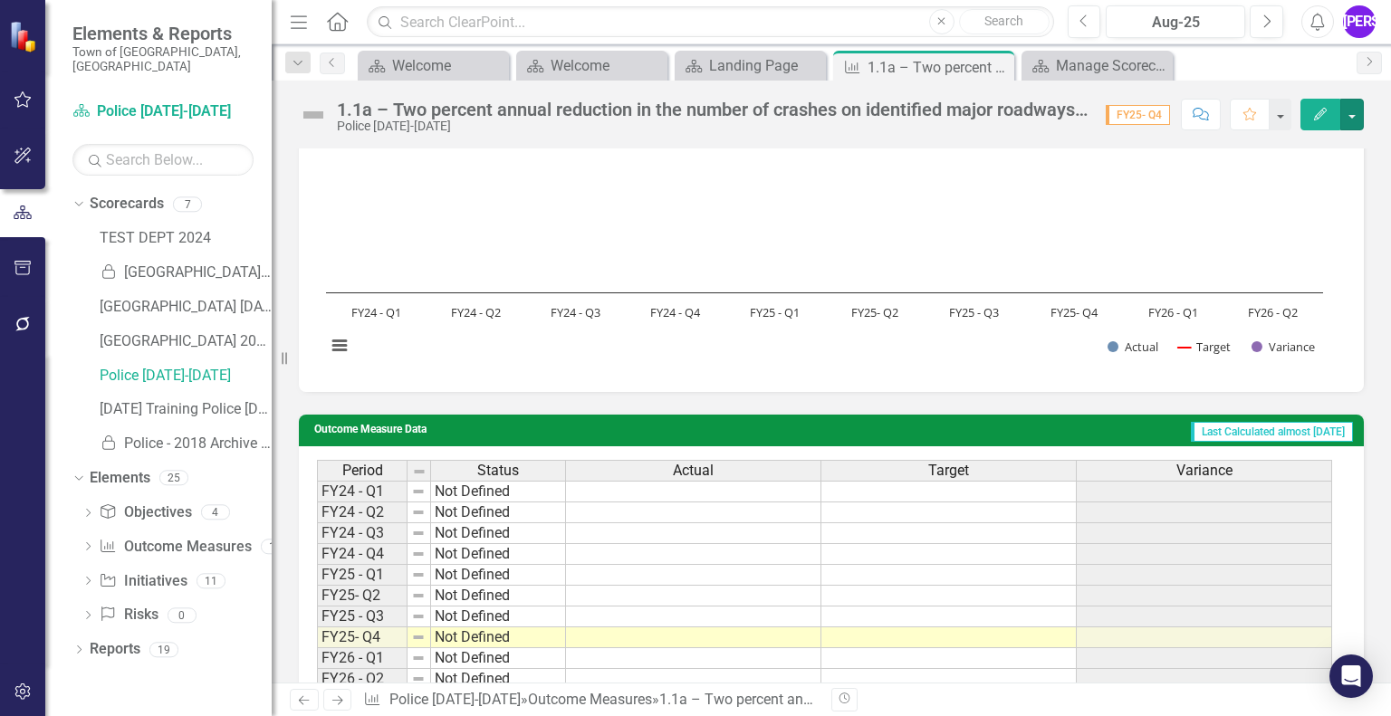
scroll to position [927, 0]
